Goal: Transaction & Acquisition: Purchase product/service

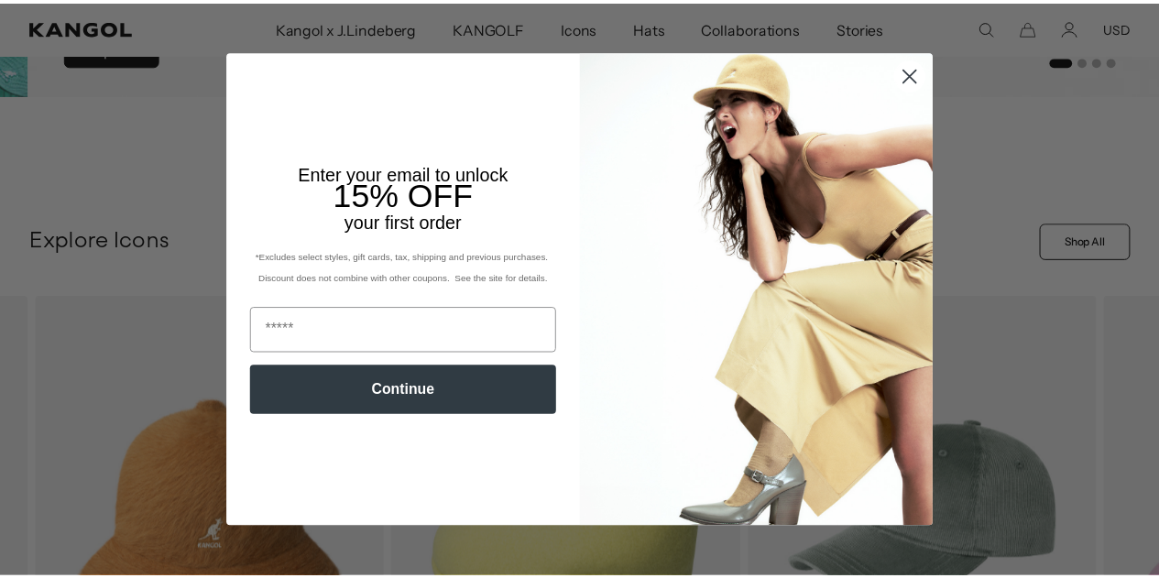
scroll to position [0, 377]
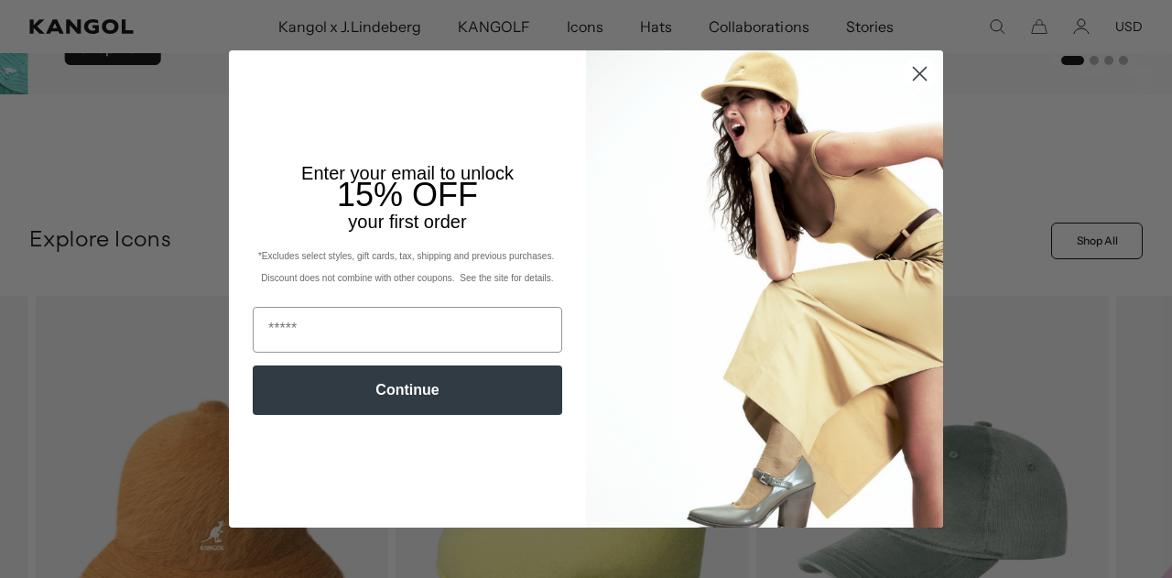
click at [914, 77] on circle "Close dialog" at bounding box center [920, 74] width 30 height 30
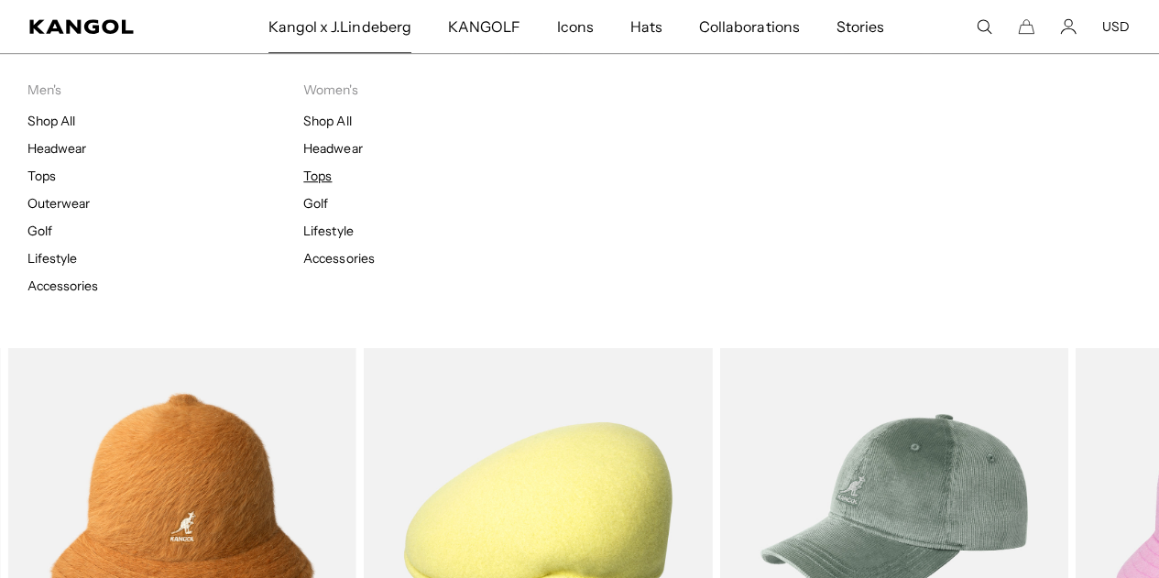
click at [323, 175] on link "Tops" at bounding box center [317, 176] width 28 height 16
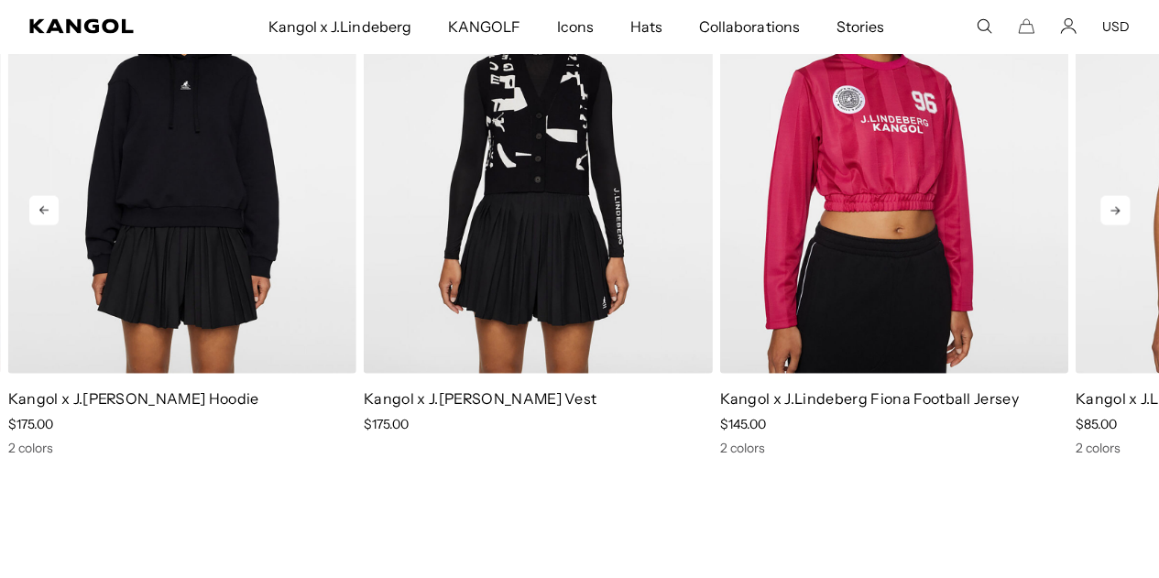
click at [1107, 225] on icon at bounding box center [1114, 210] width 29 height 29
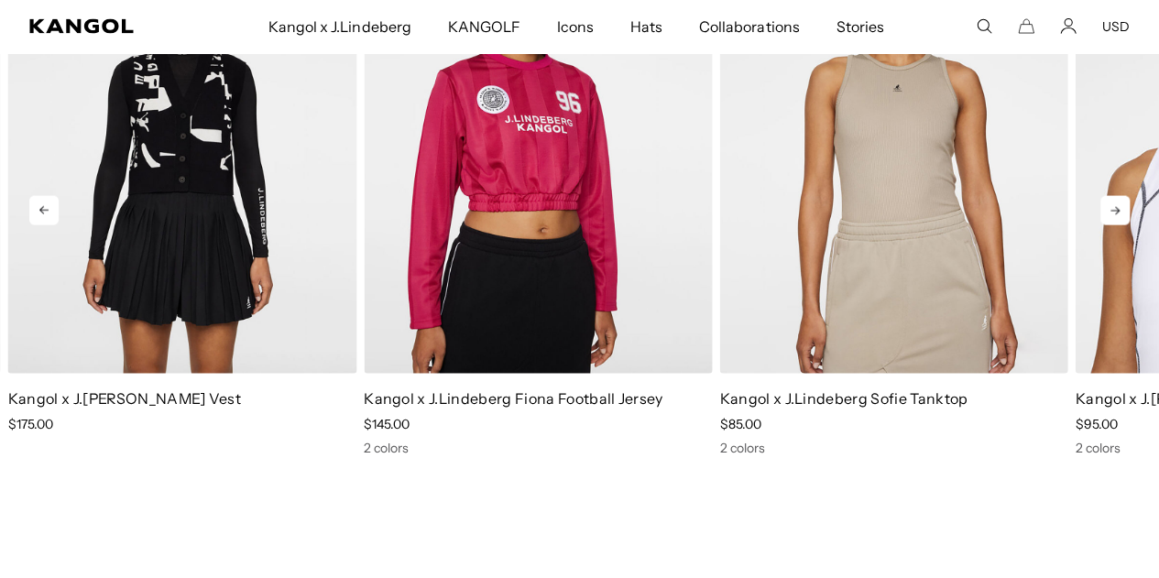
click at [1107, 225] on icon at bounding box center [1114, 210] width 29 height 29
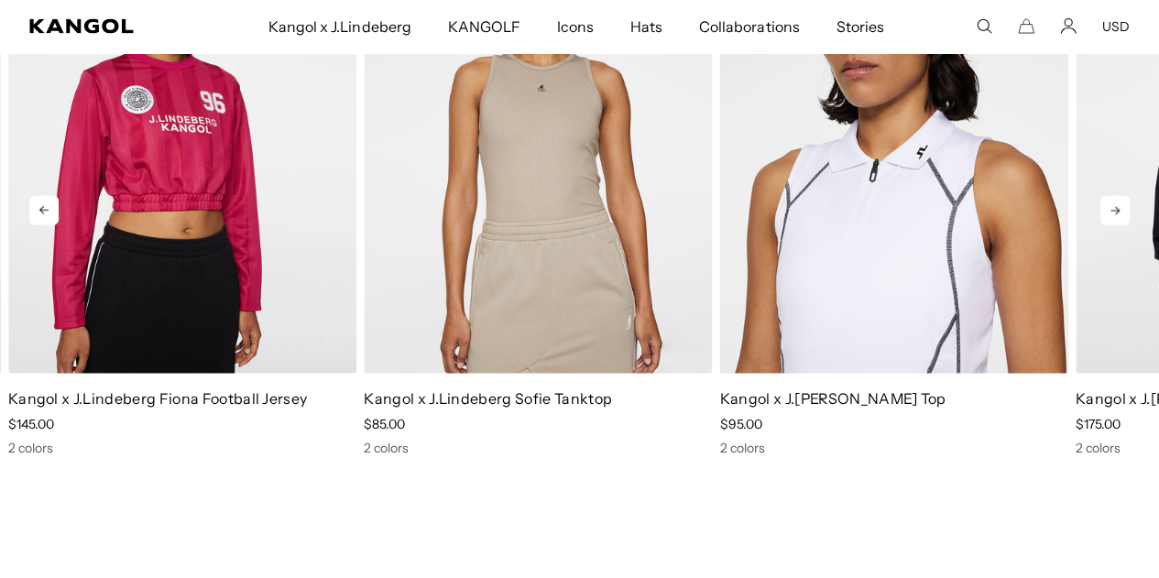
click at [1107, 225] on icon at bounding box center [1114, 210] width 29 height 29
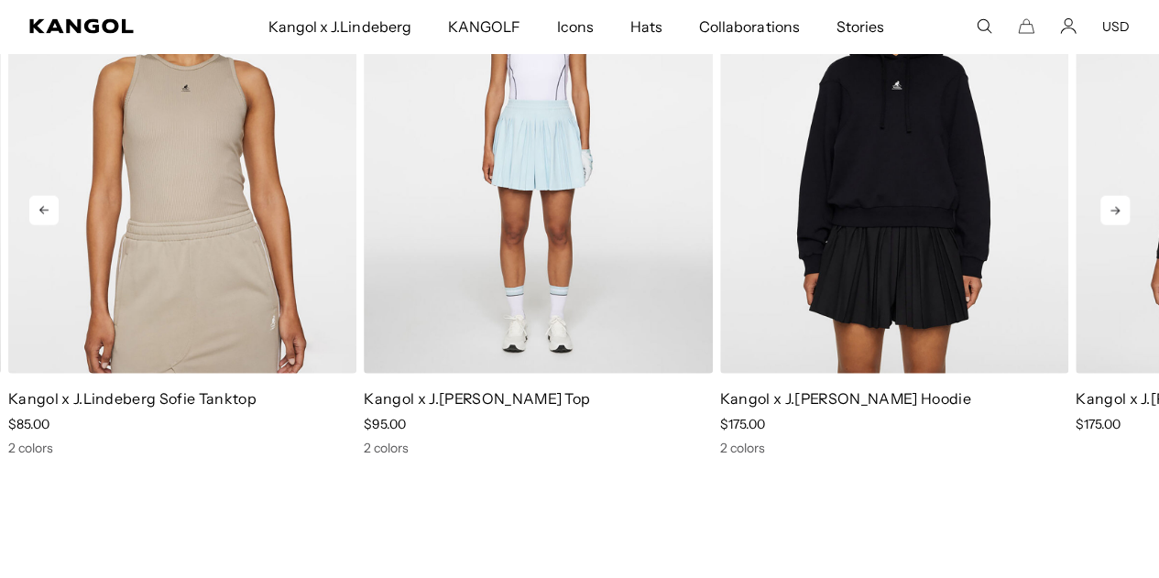
scroll to position [0, 377]
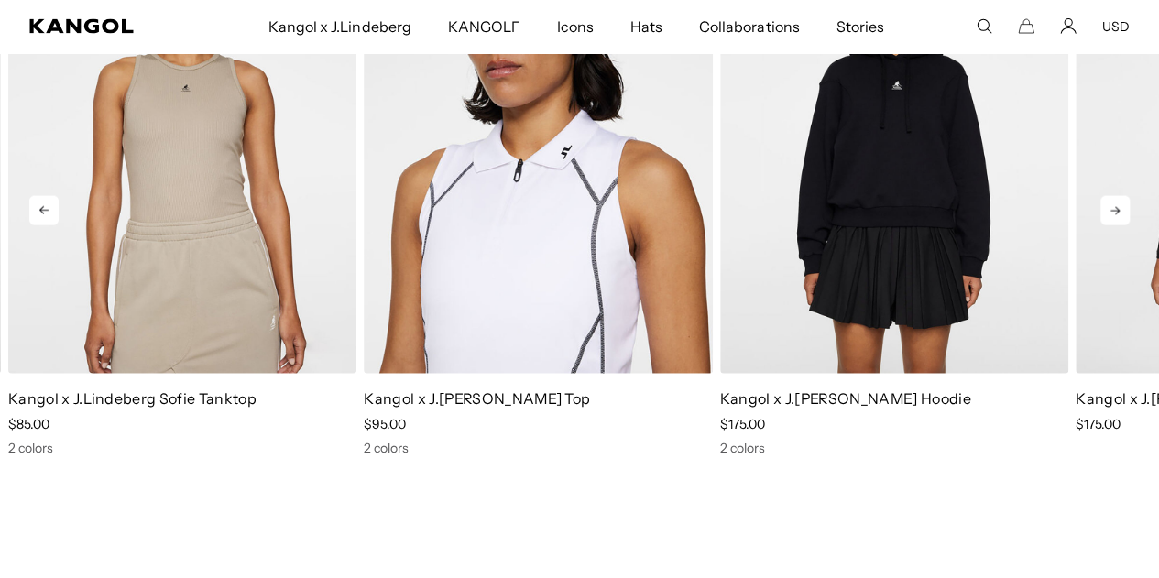
click at [1121, 225] on icon at bounding box center [1114, 210] width 29 height 29
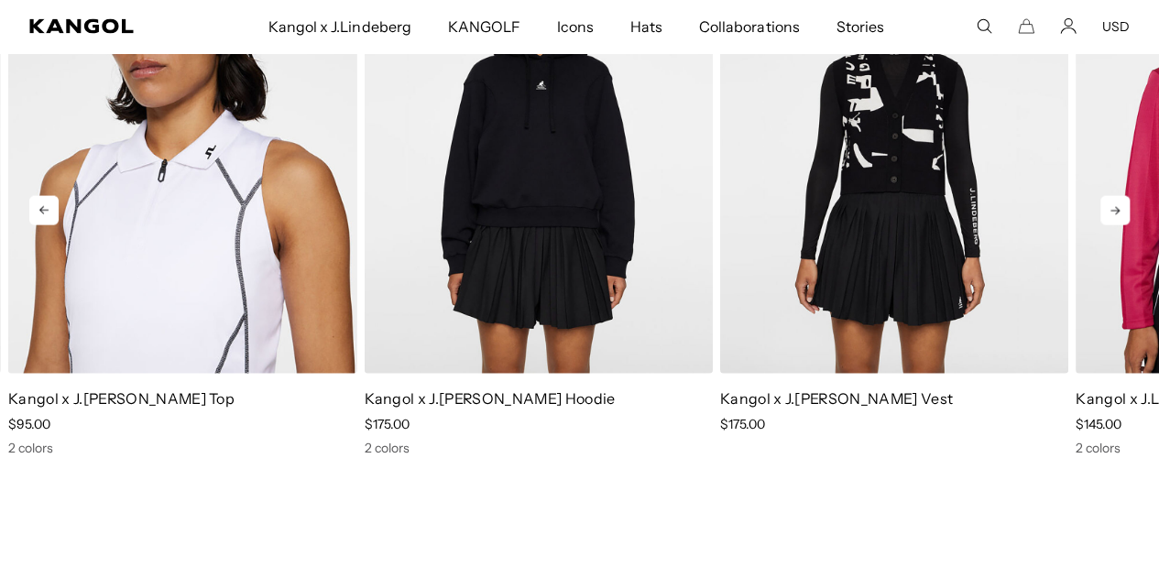
click at [1121, 225] on icon at bounding box center [1114, 210] width 29 height 29
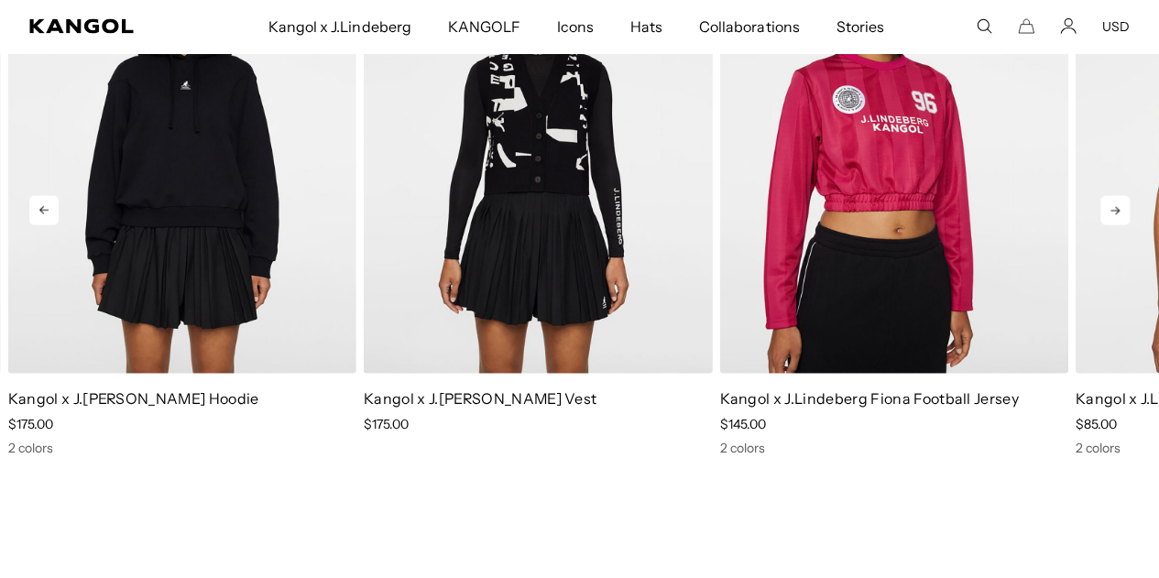
scroll to position [0, 0]
click at [1121, 225] on icon at bounding box center [1114, 210] width 29 height 29
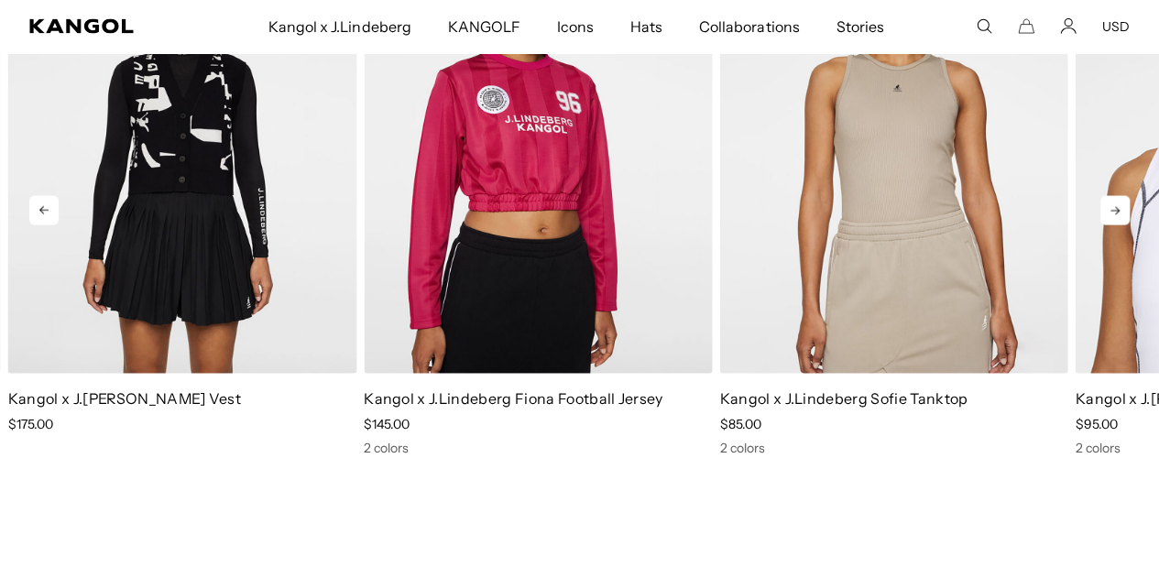
click at [1121, 225] on icon at bounding box center [1114, 210] width 29 height 29
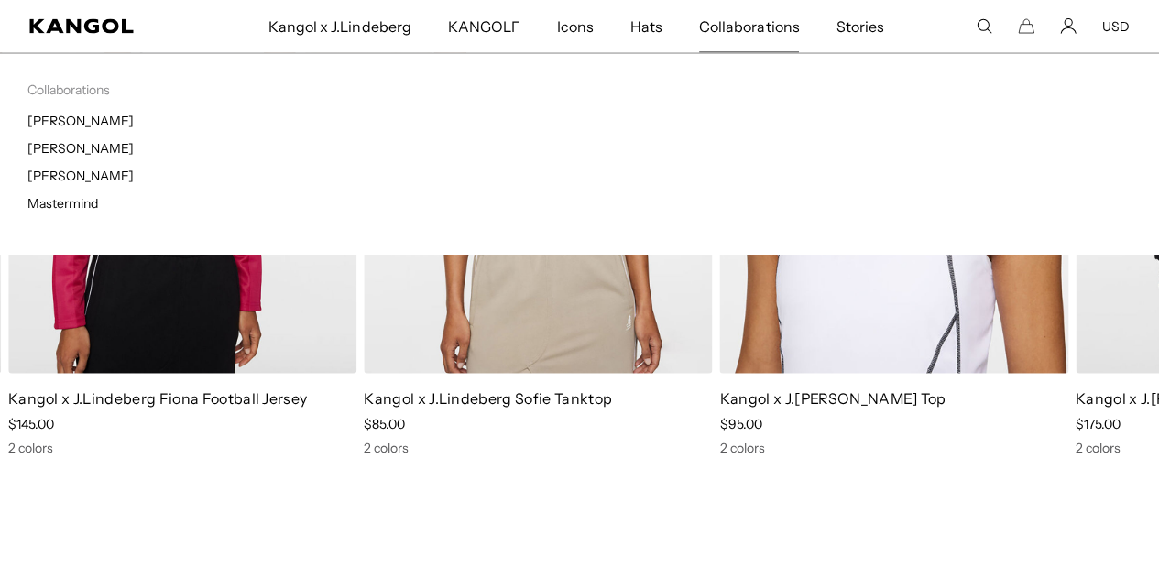
scroll to position [0, 377]
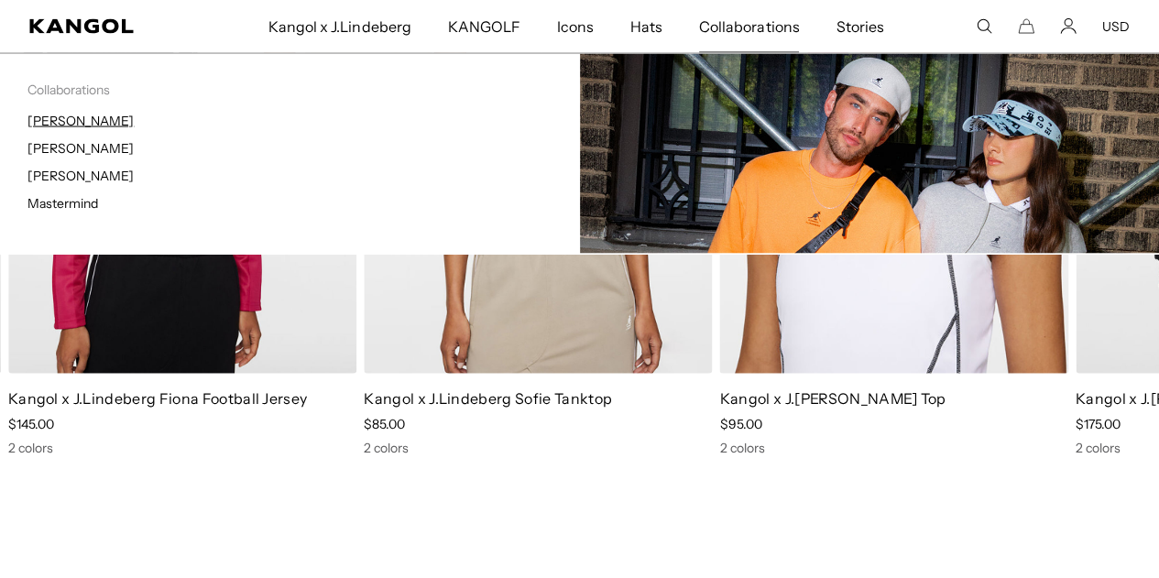
click at [79, 125] on link "[PERSON_NAME]" at bounding box center [80, 121] width 106 height 16
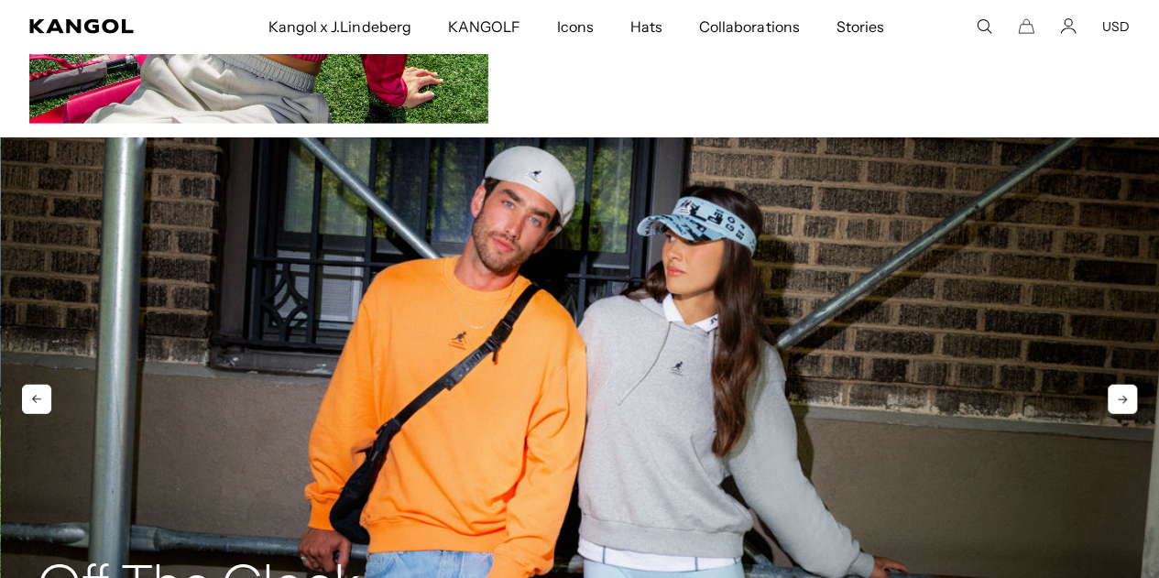
scroll to position [2381, 0]
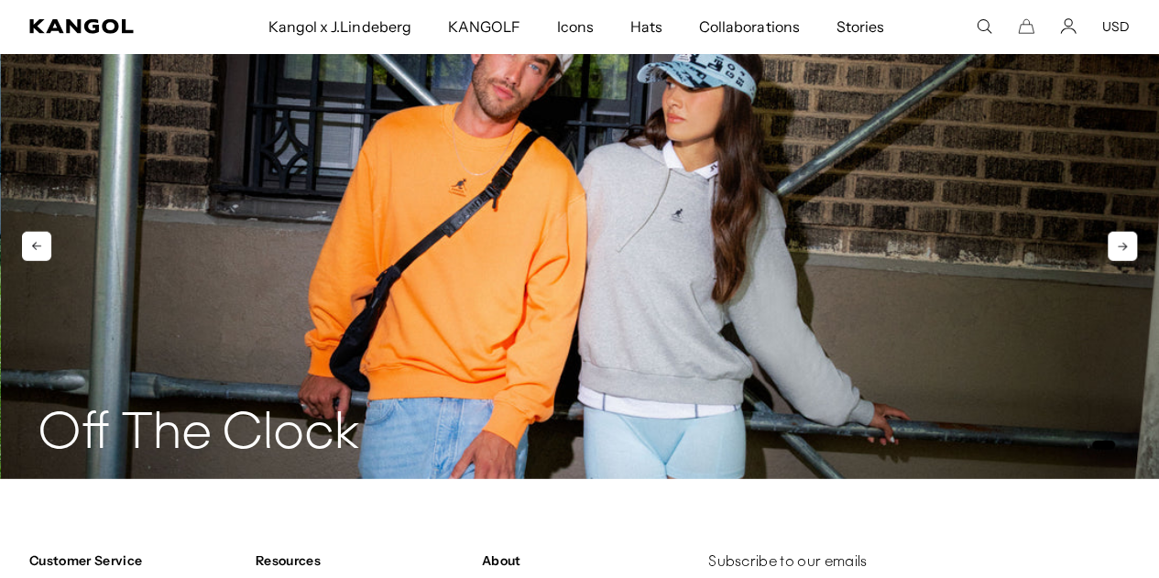
click at [551, 286] on img "2 of 2" at bounding box center [580, 231] width 1159 height 495
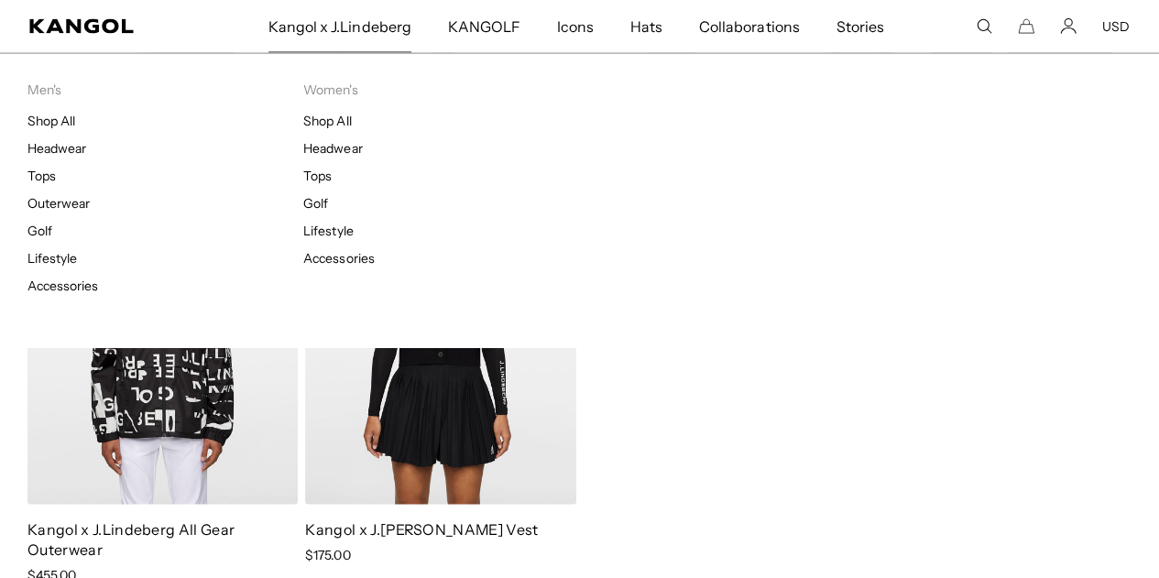
scroll to position [0, 377]
click at [321, 180] on link "Tops" at bounding box center [317, 176] width 28 height 16
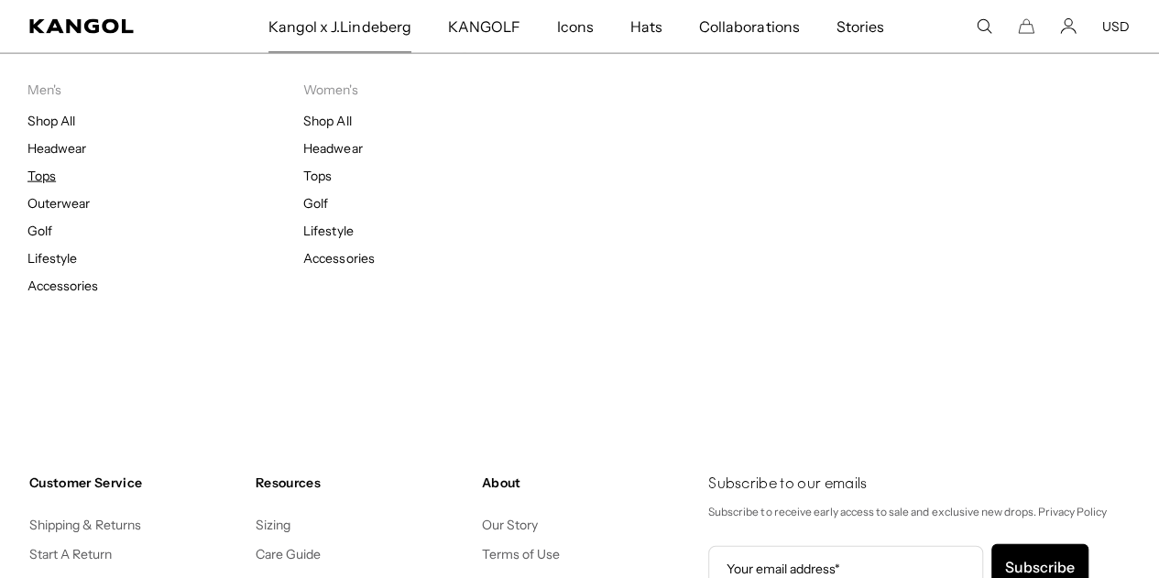
click at [49, 171] on link "Tops" at bounding box center [41, 176] width 28 height 16
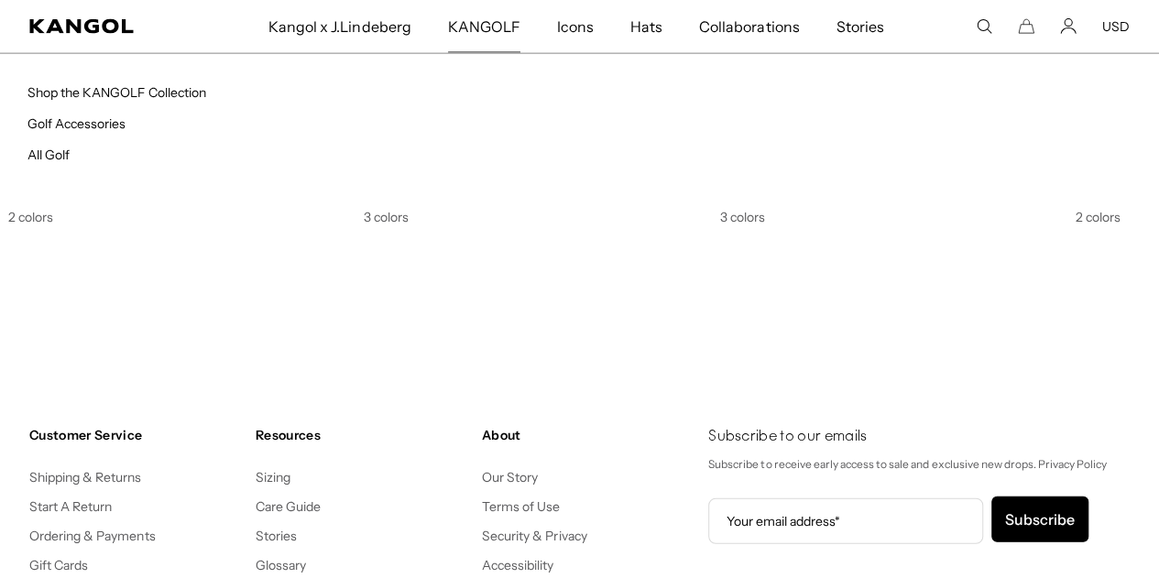
click at [481, 30] on span "KANGOLF" at bounding box center [484, 26] width 72 height 53
